Goal: Task Accomplishment & Management: Use online tool/utility

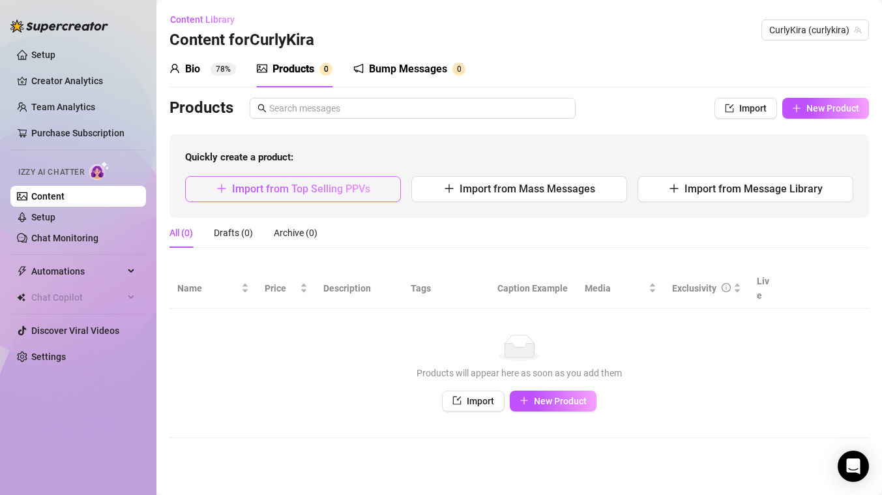
click at [239, 194] on span "Import from Top Selling PPVs" at bounding box center [301, 189] width 138 height 12
type textarea "Type your message here..."
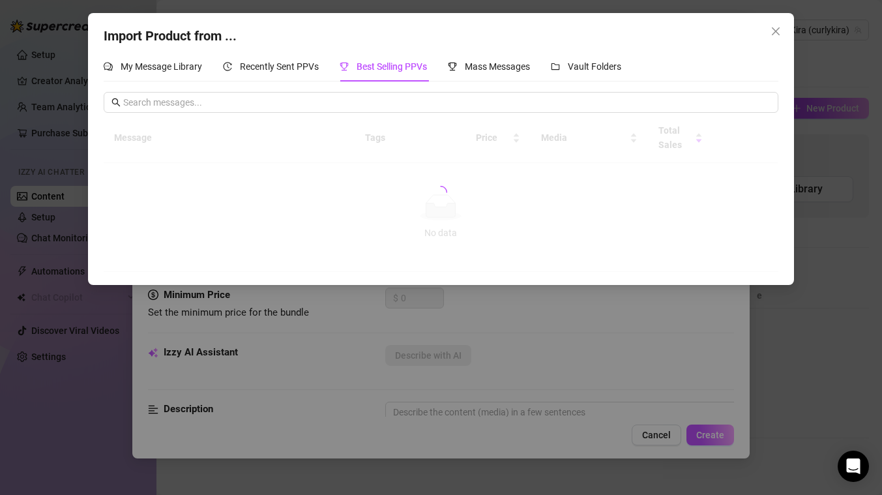
click at [201, 379] on div "Import Product from ... My Message Library Recently Sent PPVs Best Selling PPVs…" at bounding box center [441, 247] width 882 height 495
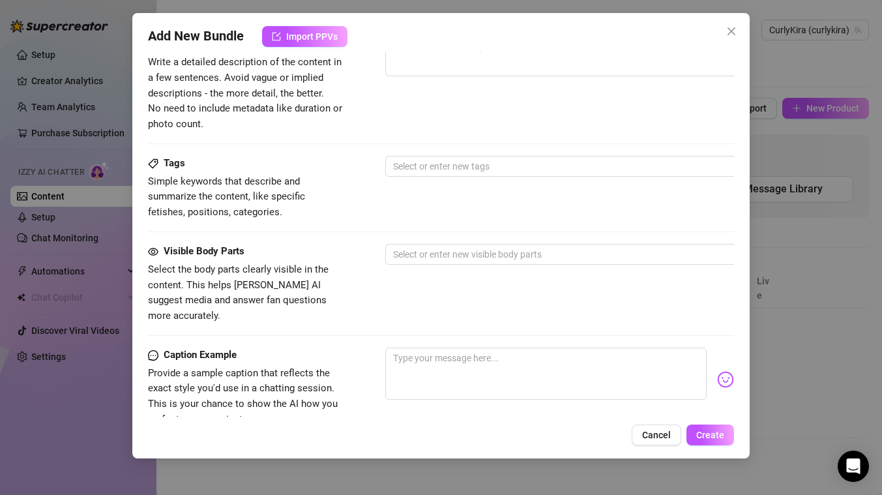
scroll to position [554, 0]
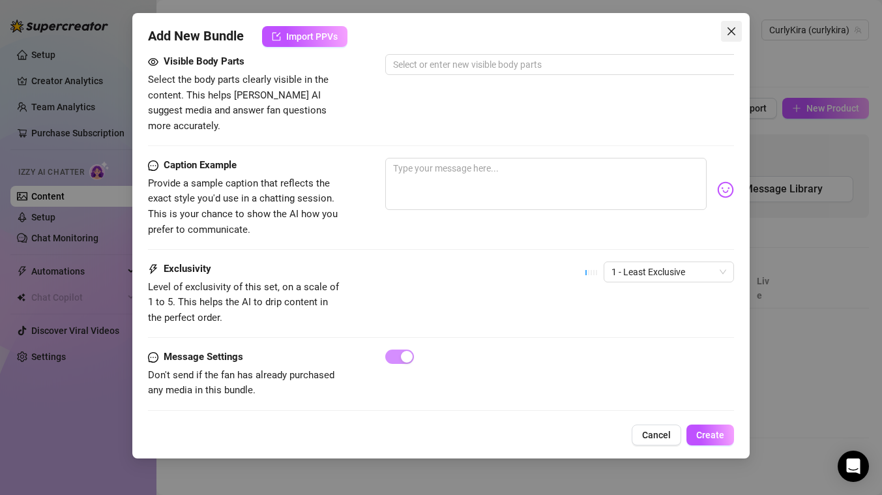
click at [739, 27] on span "Close" at bounding box center [731, 31] width 21 height 10
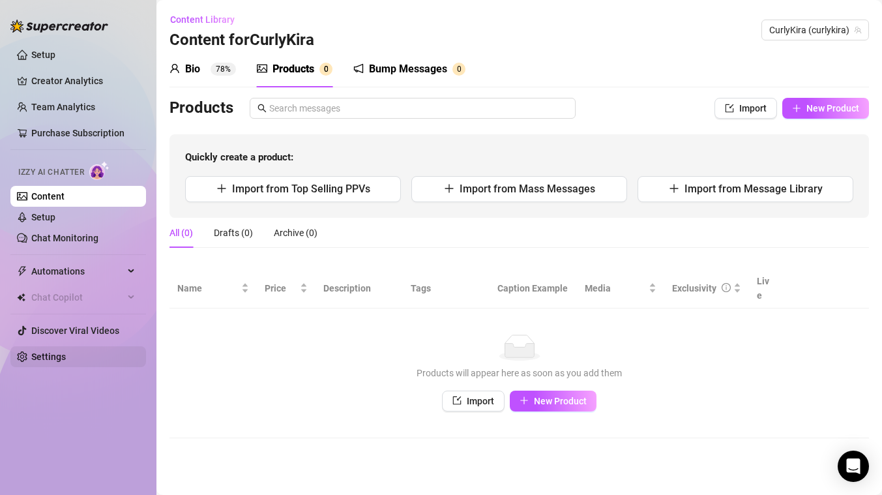
click at [50, 362] on link "Settings" at bounding box center [48, 356] width 35 height 10
